Goal: Information Seeking & Learning: Check status

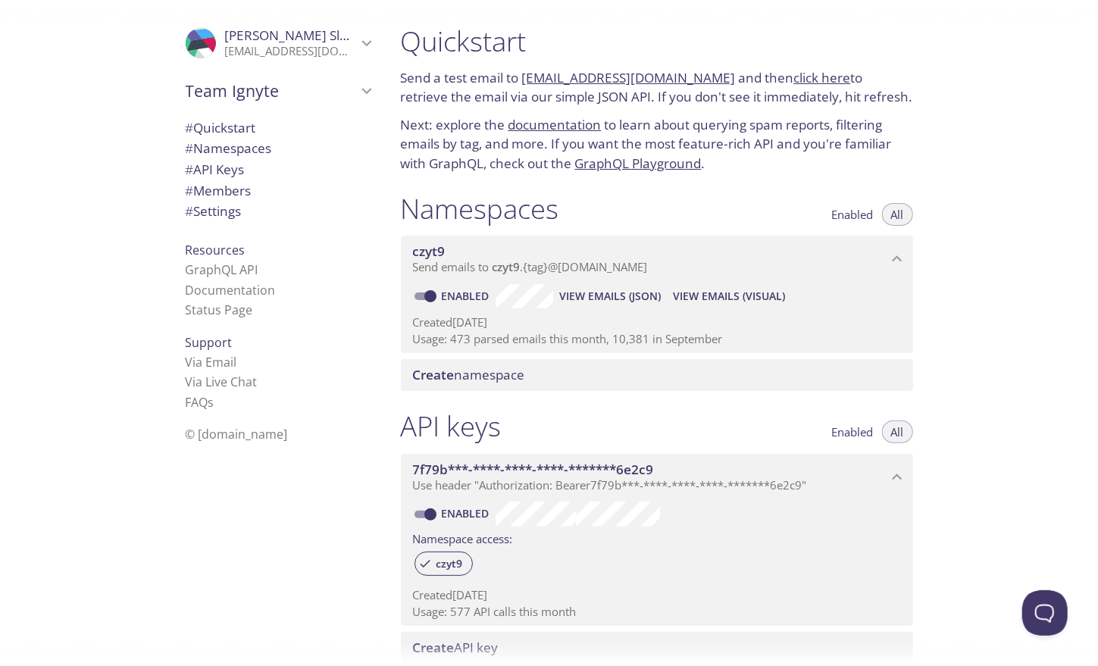
click at [738, 291] on span "View Emails (Visual)" at bounding box center [729, 296] width 112 height 18
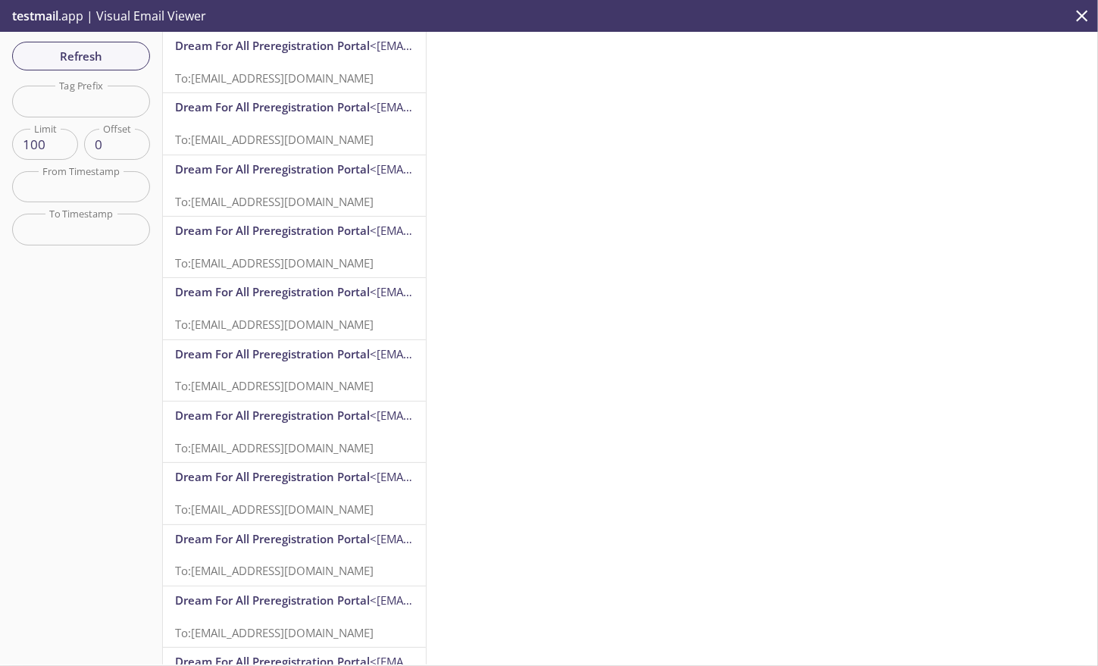
click at [249, 72] on span "To: [EMAIL_ADDRESS][DOMAIN_NAME]" at bounding box center [274, 77] width 199 height 15
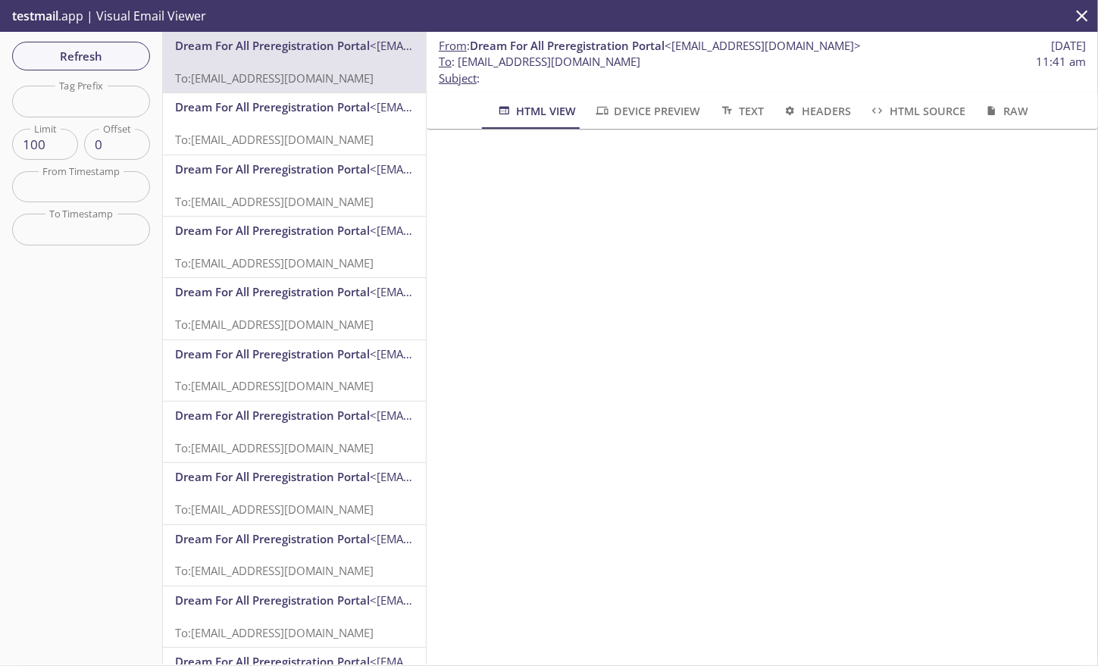
click at [86, 106] on input "text" at bounding box center [81, 101] width 138 height 31
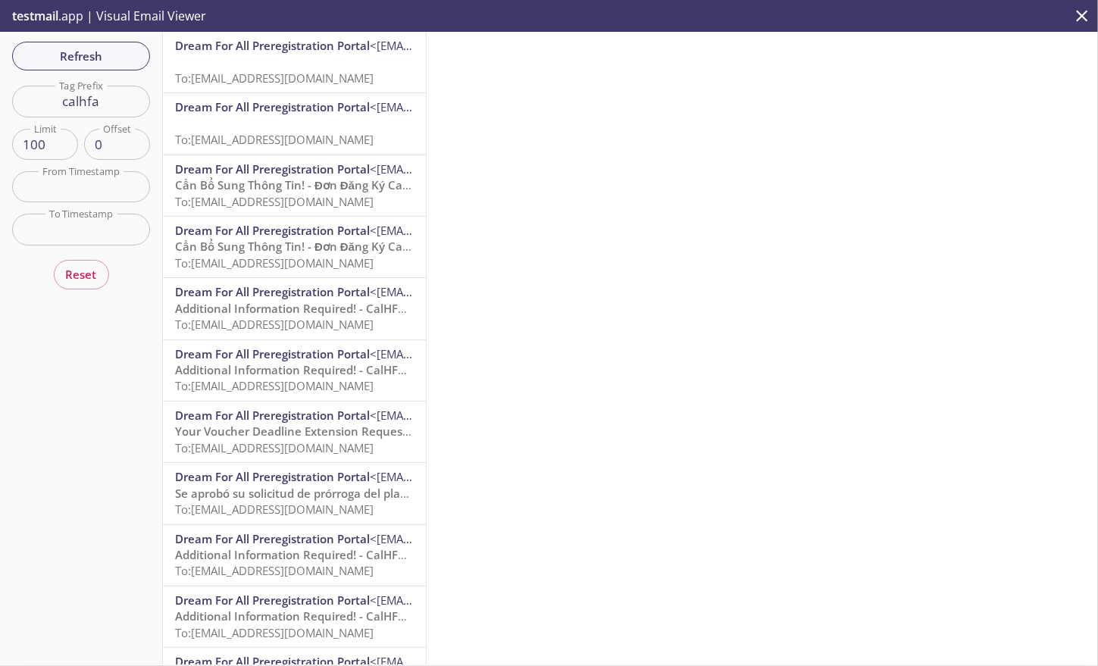
click at [110, 102] on input "calhfa" at bounding box center [81, 101] width 138 height 31
type input "calhfaron"
click at [333, 74] on span "To: [EMAIL_ADDRESS][DOMAIN_NAME]" at bounding box center [274, 77] width 199 height 15
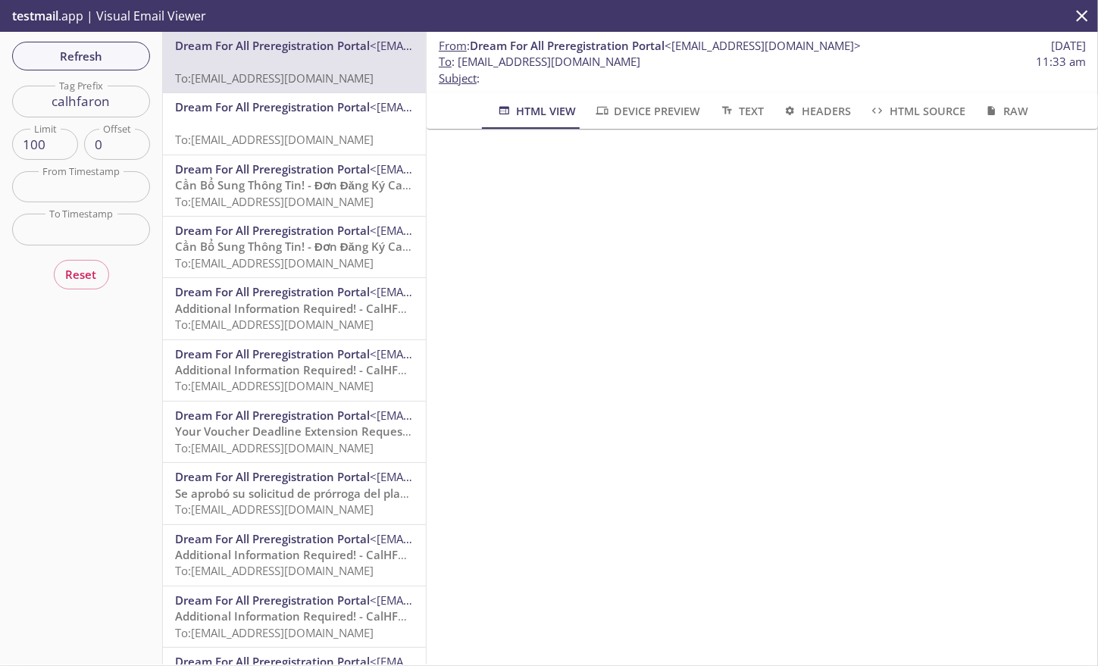
click at [319, 139] on span "To: [EMAIL_ADDRESS][DOMAIN_NAME]" at bounding box center [274, 139] width 199 height 15
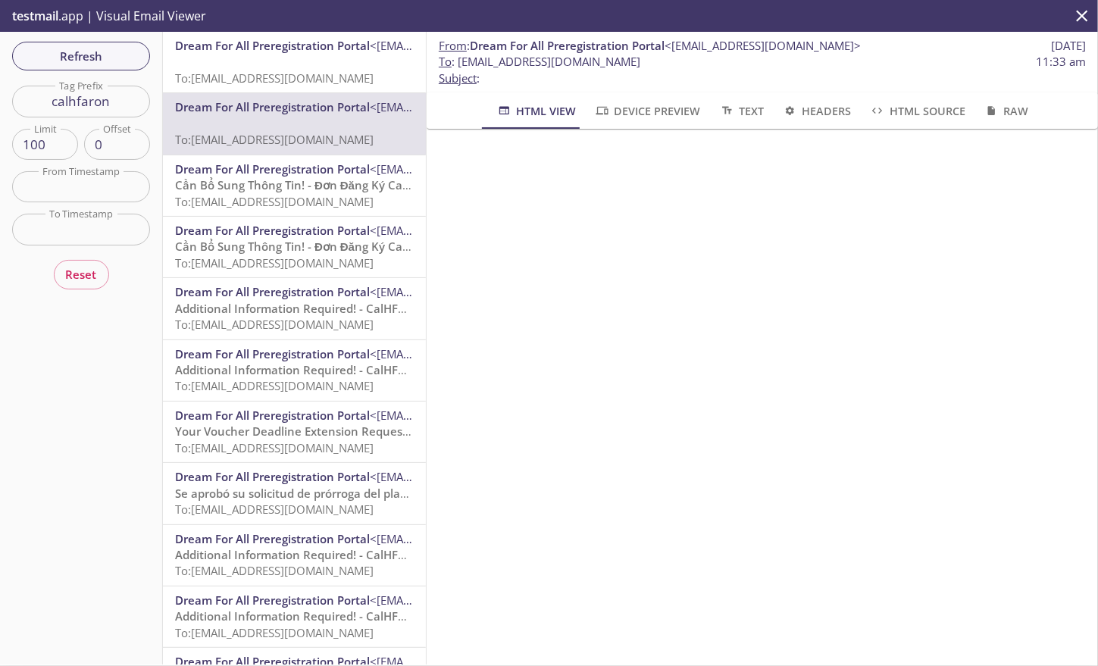
click at [303, 68] on p "To: [EMAIL_ADDRESS][DOMAIN_NAME]" at bounding box center [294, 70] width 239 height 33
